Goal: Task Accomplishment & Management: Complete application form

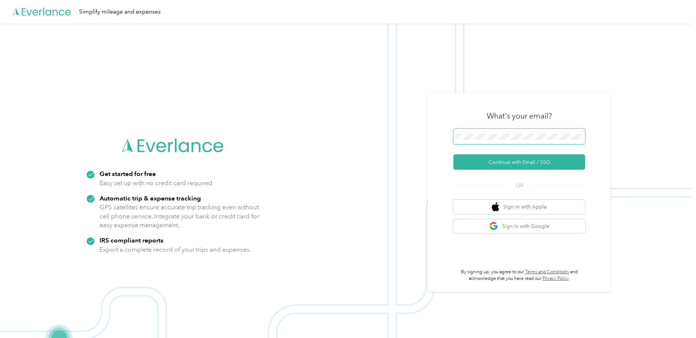
click at [479, 140] on span at bounding box center [520, 136] width 132 height 15
click at [490, 159] on button "Continue with Email / SSO" at bounding box center [520, 162] width 132 height 15
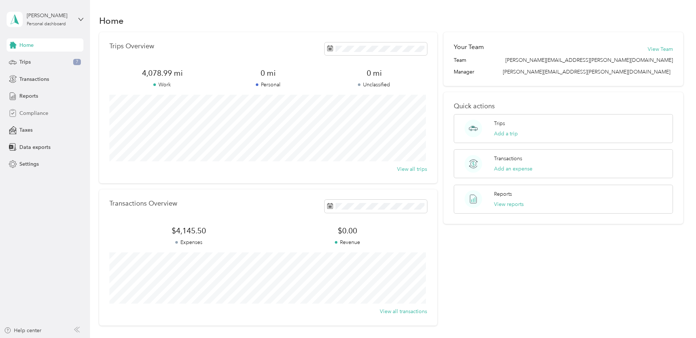
click at [33, 116] on span "Compliance" at bounding box center [33, 113] width 29 height 8
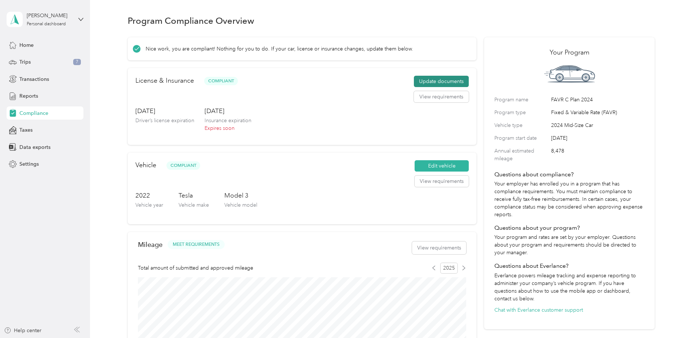
click at [439, 79] on button "Update documents" at bounding box center [441, 82] width 55 height 12
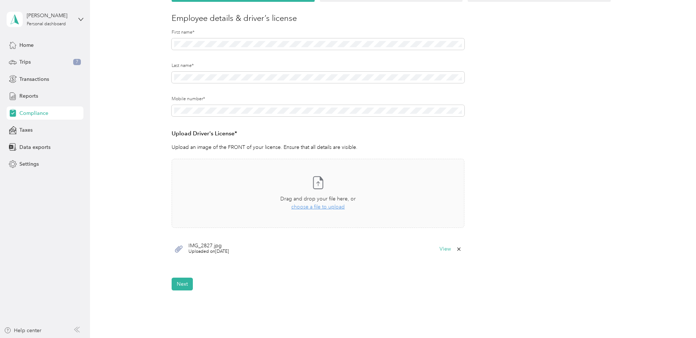
scroll to position [90, 0]
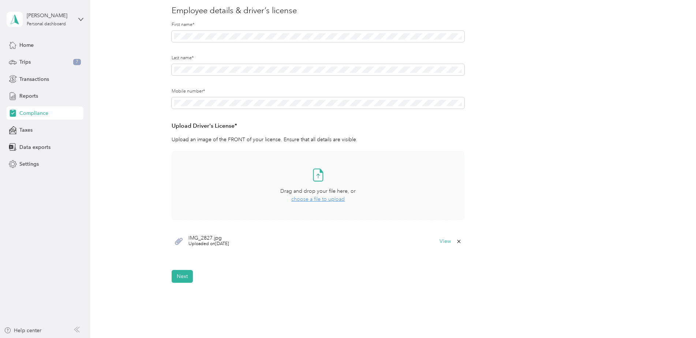
click at [372, 175] on div "Take a photo or choose a photo from your library Drag and drop your file here, …" at bounding box center [318, 185] width 280 height 57
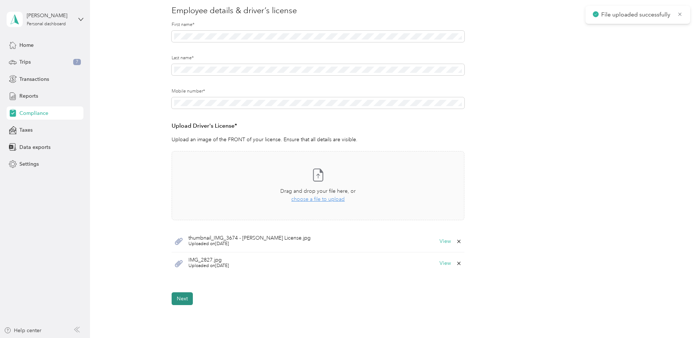
click at [186, 296] on button "Next" at bounding box center [182, 299] width 21 height 13
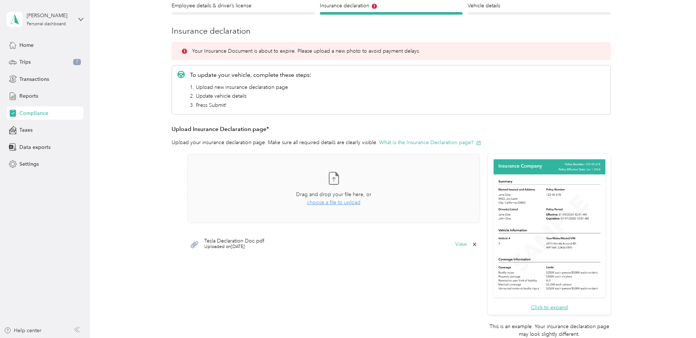
scroll to position [70, 0]
click at [317, 188] on div "Take a photo or choose a photo from your library Drag and drop your file here, …" at bounding box center [334, 188] width 280 height 57
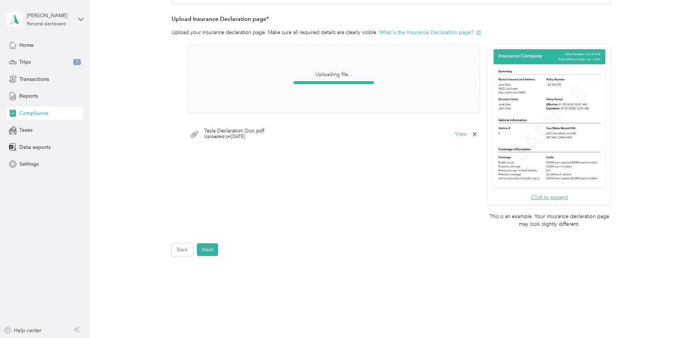
scroll to position [157, 0]
click at [217, 252] on button "Next" at bounding box center [207, 249] width 21 height 13
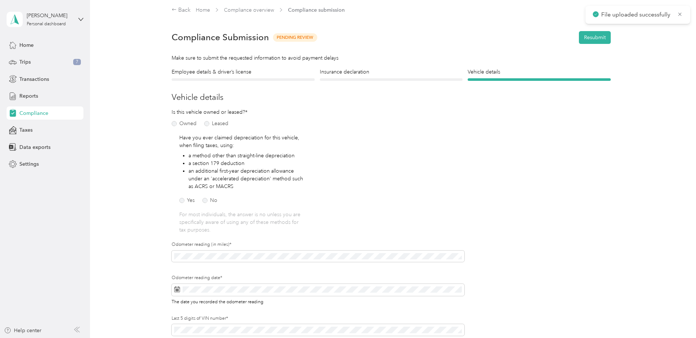
scroll to position [71, 0]
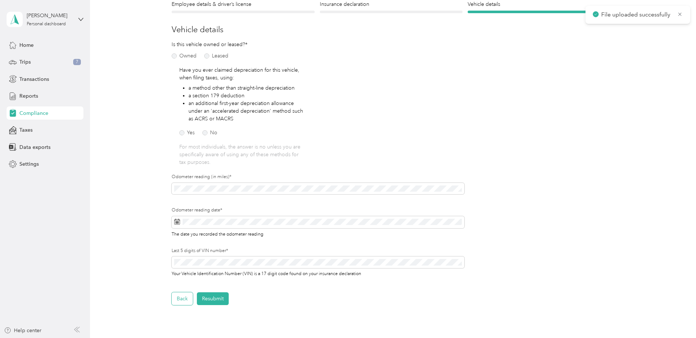
click at [187, 296] on button "Back" at bounding box center [182, 299] width 21 height 13
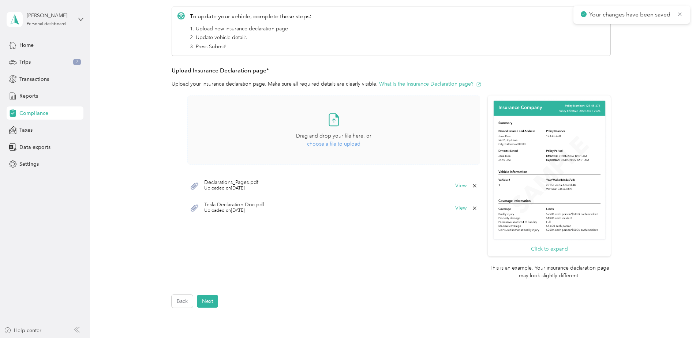
scroll to position [106, 0]
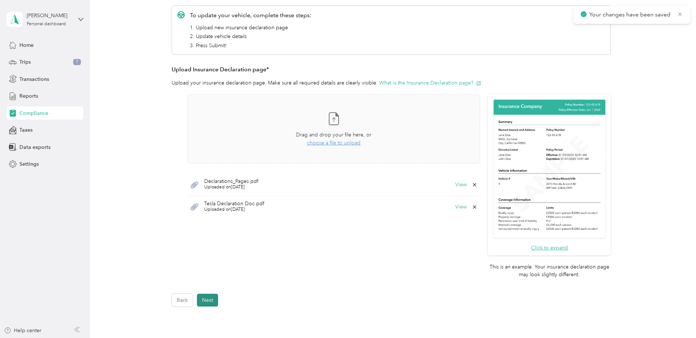
click at [201, 304] on button "Next" at bounding box center [207, 300] width 21 height 13
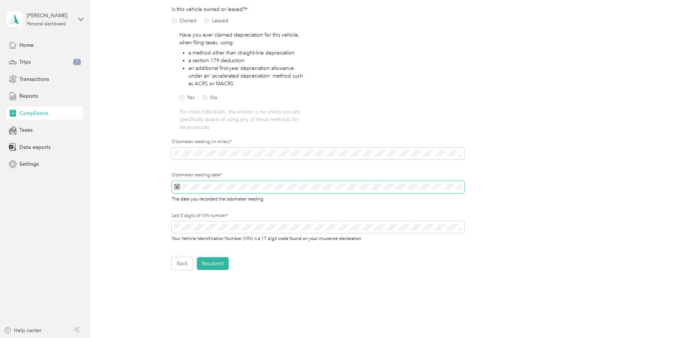
click at [201, 192] on span at bounding box center [318, 187] width 293 height 12
click at [176, 187] on icon at bounding box center [177, 187] width 6 height 6
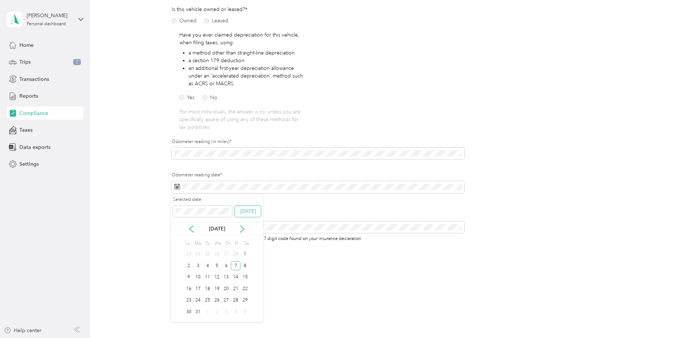
click at [254, 213] on button "[DATE]" at bounding box center [248, 212] width 26 height 12
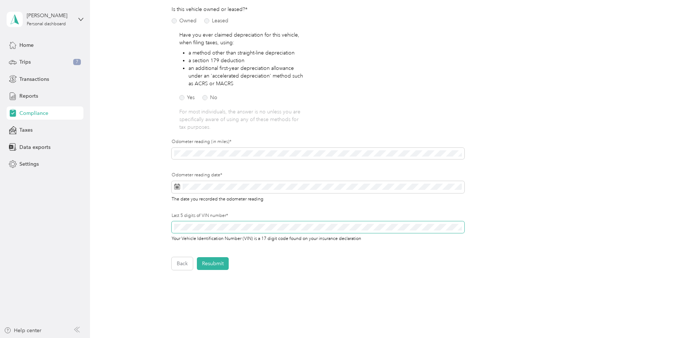
click at [154, 219] on div "Employee details & driver’s license License Insurance declaration Insurance Veh…" at bounding box center [391, 117] width 527 height 305
click at [218, 263] on button "Resubmit" at bounding box center [213, 263] width 32 height 13
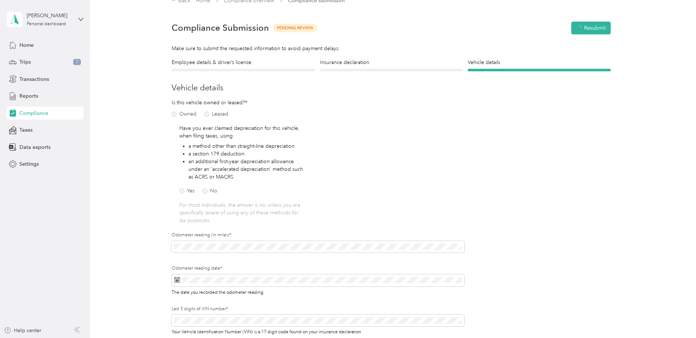
scroll to position [9, 0]
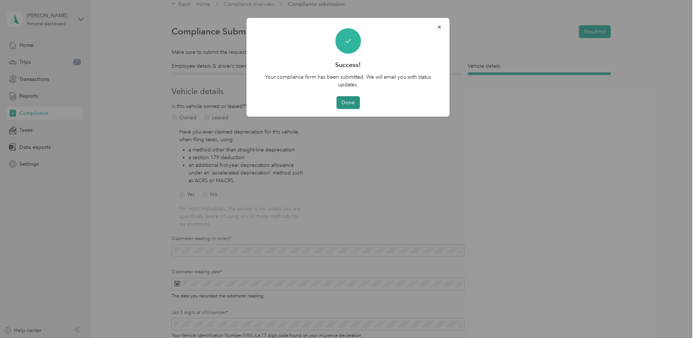
click at [343, 108] on button "Done" at bounding box center [348, 102] width 23 height 13
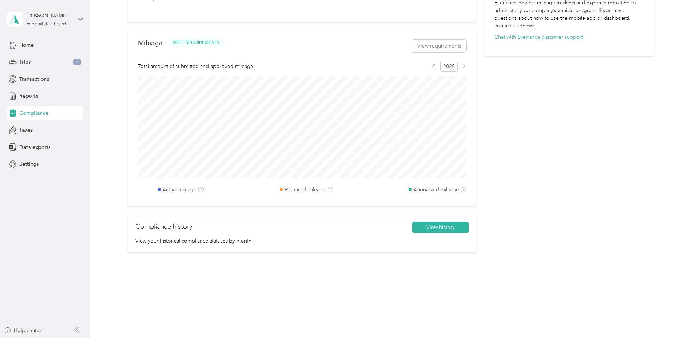
scroll to position [272, 0]
click at [434, 66] on icon at bounding box center [434, 67] width 5 height 5
click at [460, 65] on div "2025" at bounding box center [449, 67] width 35 height 11
click at [462, 66] on icon at bounding box center [464, 67] width 5 height 5
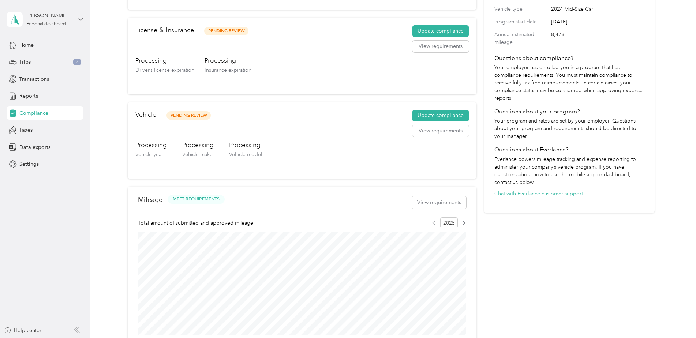
scroll to position [0, 0]
